Goal: Information Seeking & Learning: Understand process/instructions

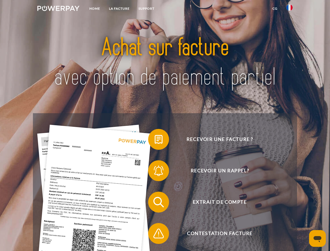
click at [58, 9] on img at bounding box center [58, 8] width 42 height 5
click at [289, 9] on img at bounding box center [289, 7] width 6 height 6
click at [275, 9] on link "CG" at bounding box center [275, 8] width 14 height 9
click at [155, 140] on span at bounding box center [151, 139] width 26 height 26
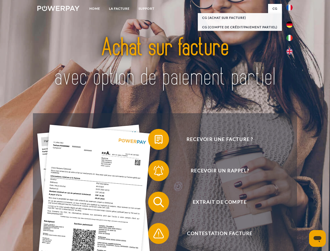
click at [155, 171] on span at bounding box center [151, 170] width 26 height 26
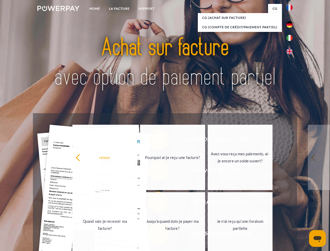
click at [155, 203] on link "Jusqu'à quand dois-je payer ma facture?" at bounding box center [172, 224] width 65 height 65
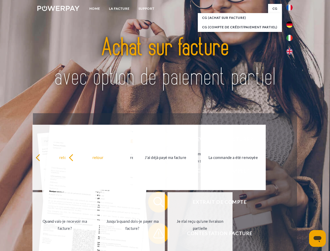
click at [155, 234] on span at bounding box center [151, 233] width 26 height 26
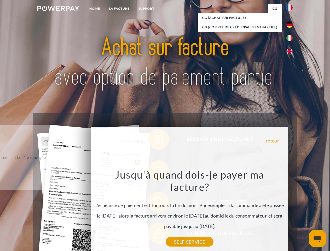
click at [317, 238] on icon "Ouvrir la fenêtre de messagerie" at bounding box center [317, 239] width 8 height 6
